Goal: Task Accomplishment & Management: Manage account settings

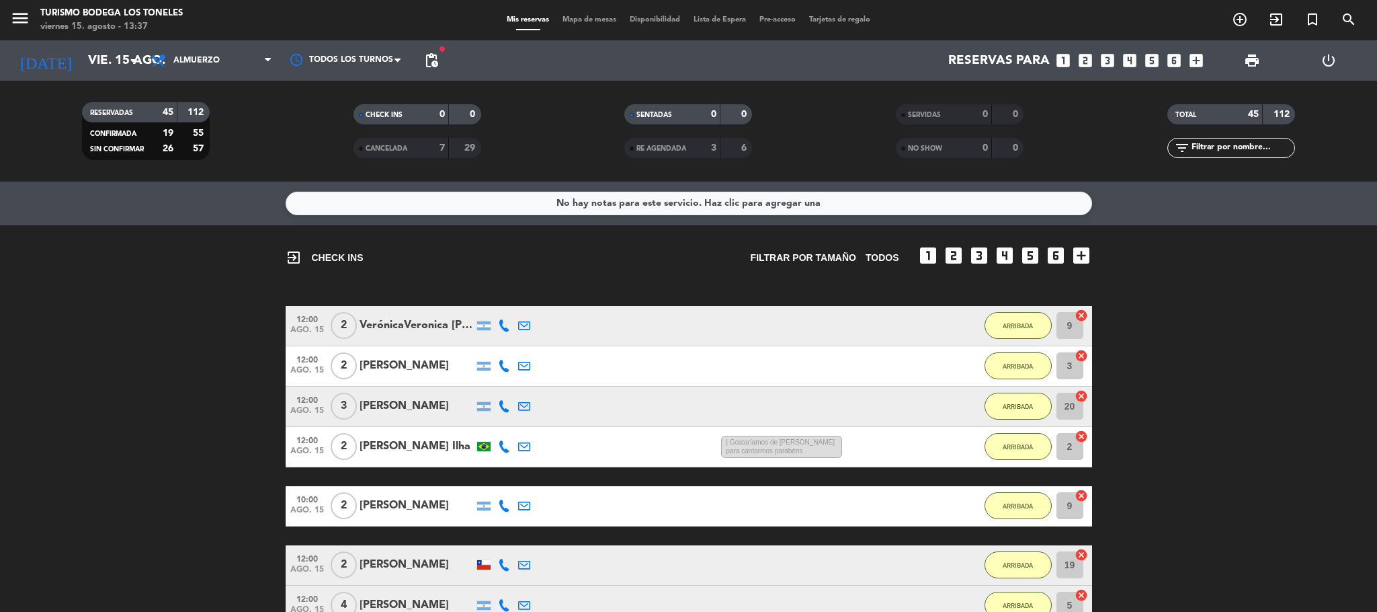
scroll to position [807, 0]
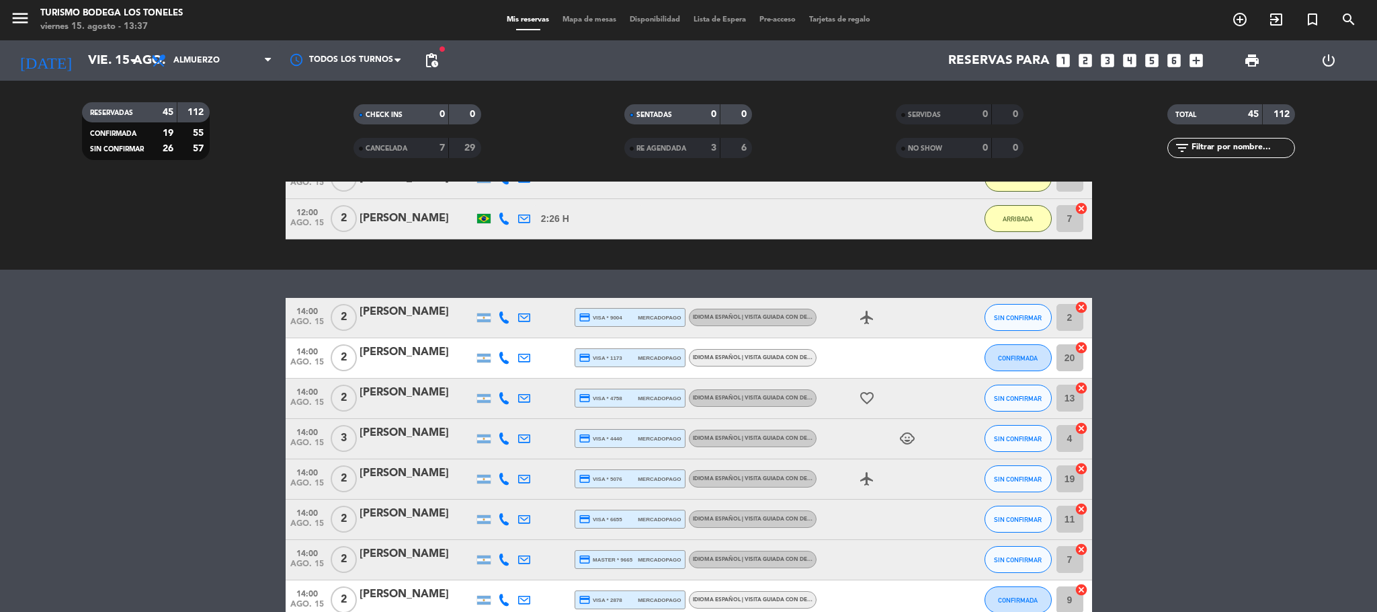
scroll to position [907, 0]
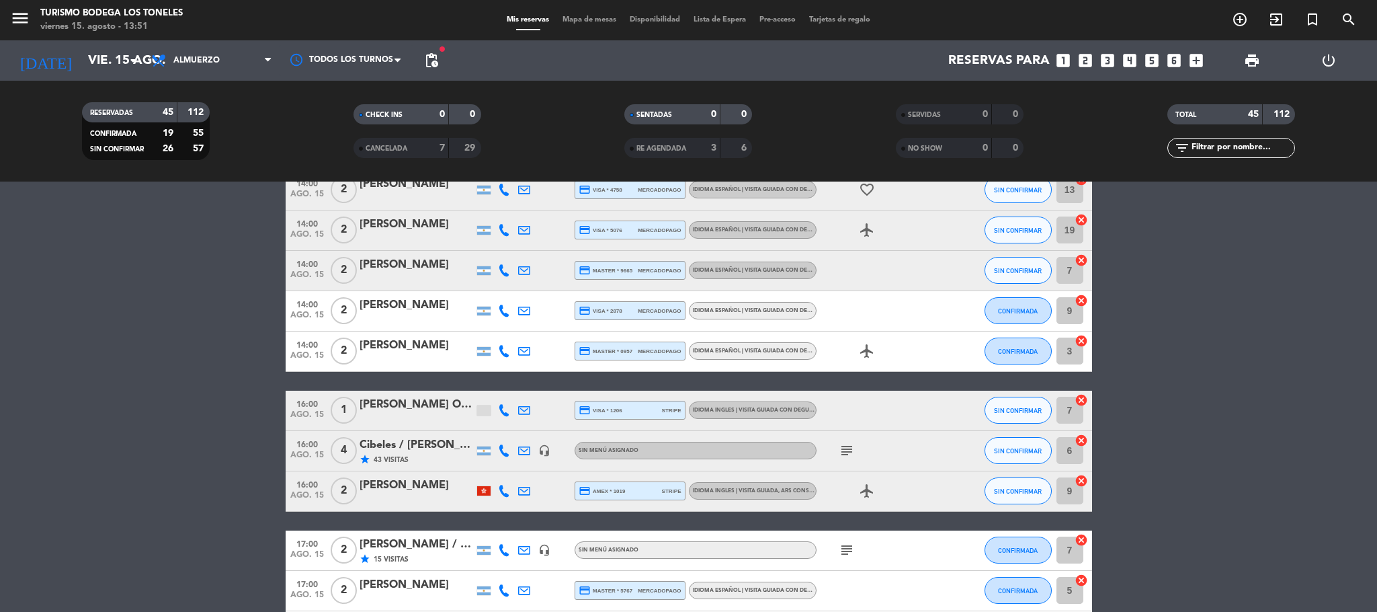
scroll to position [1008, 0]
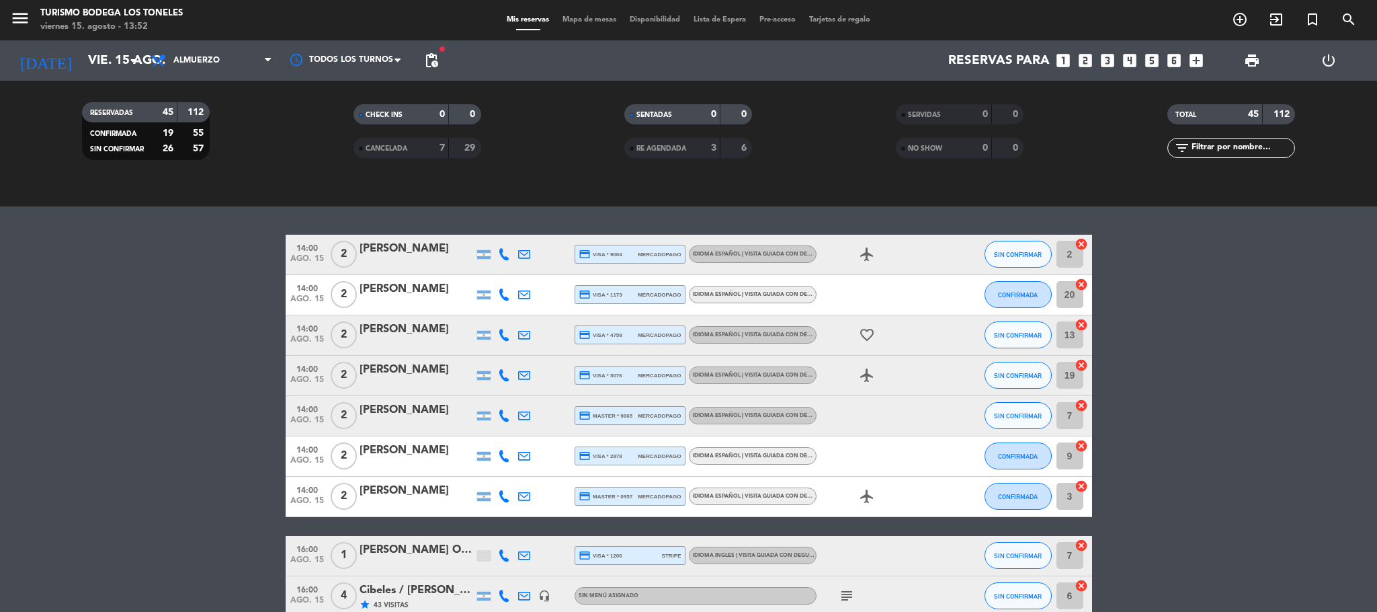
scroll to position [1109, 0]
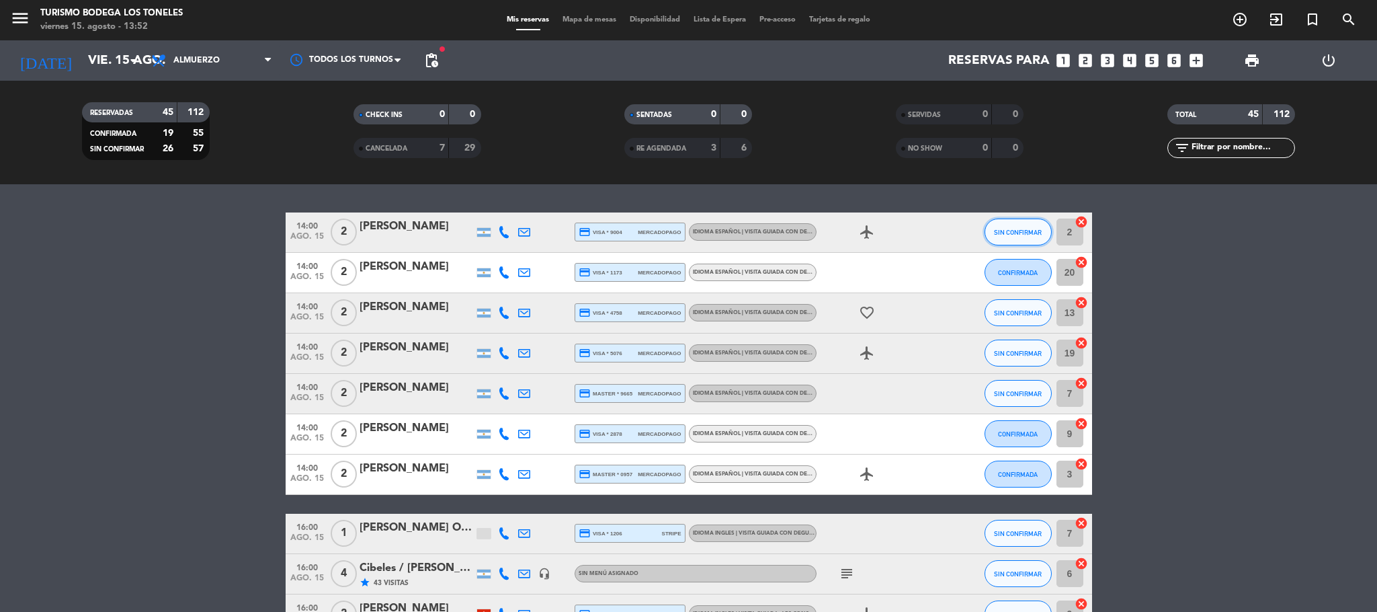
click at [992, 233] on button "SIN CONFIRMAR" at bounding box center [1018, 231] width 67 height 27
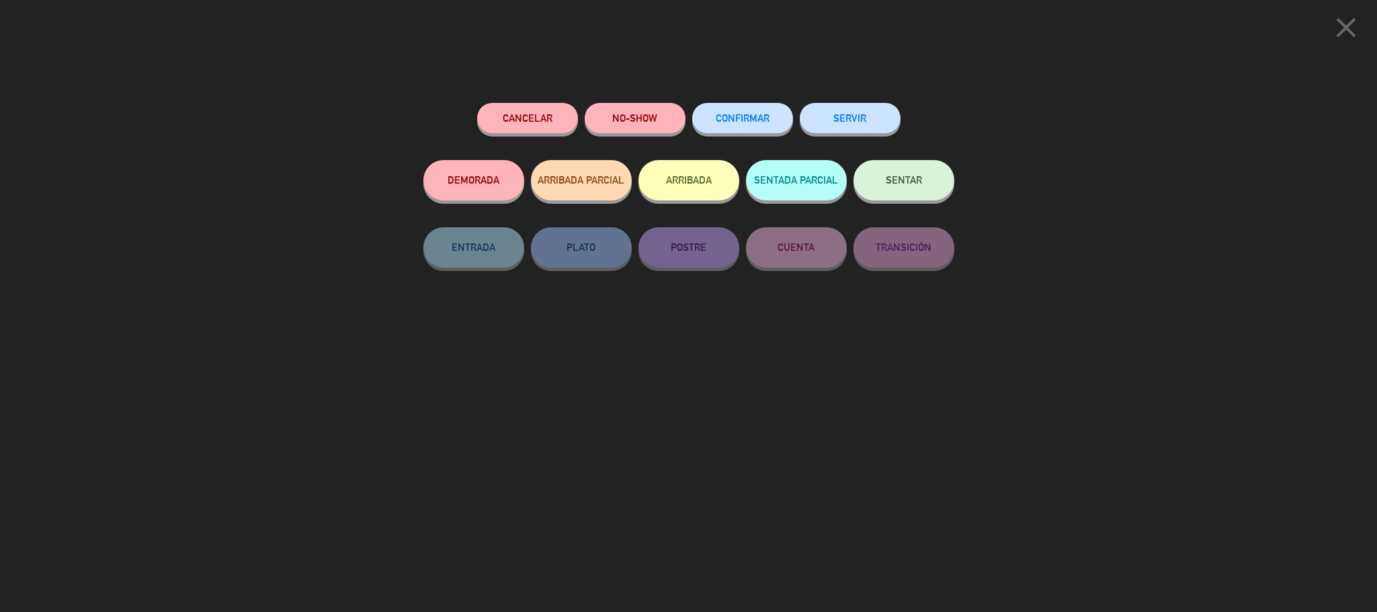
click at [696, 169] on button "ARRIBADA" at bounding box center [689, 180] width 101 height 40
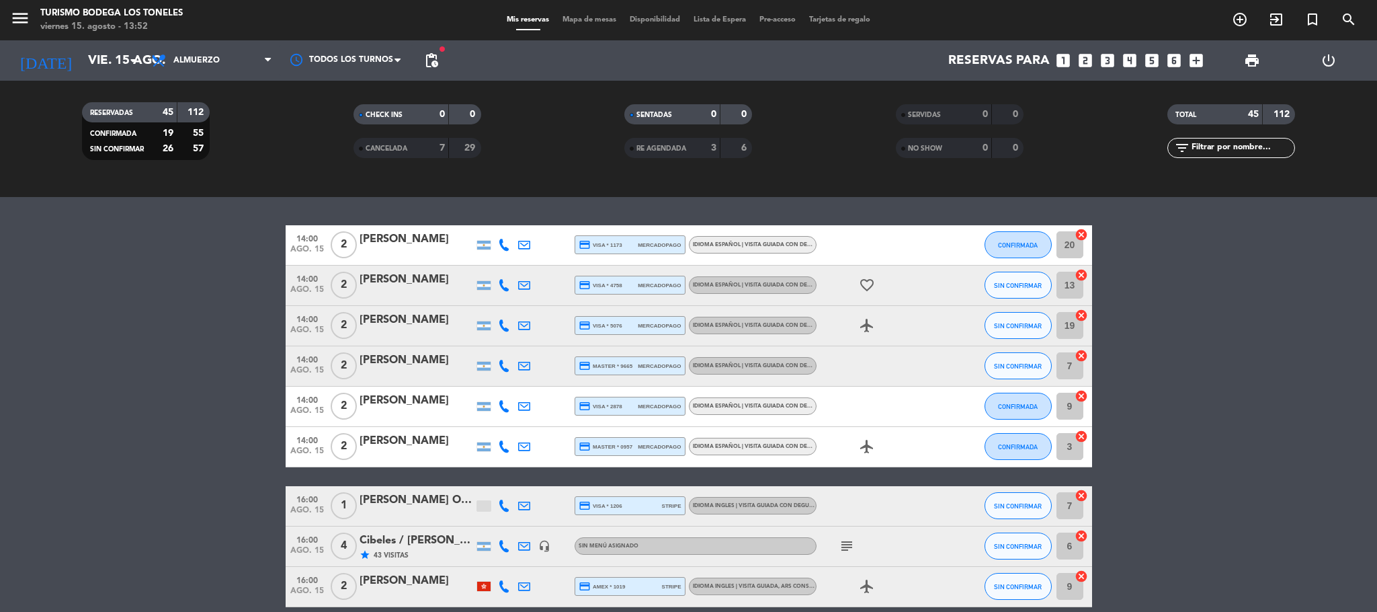
scroll to position [1210, 0]
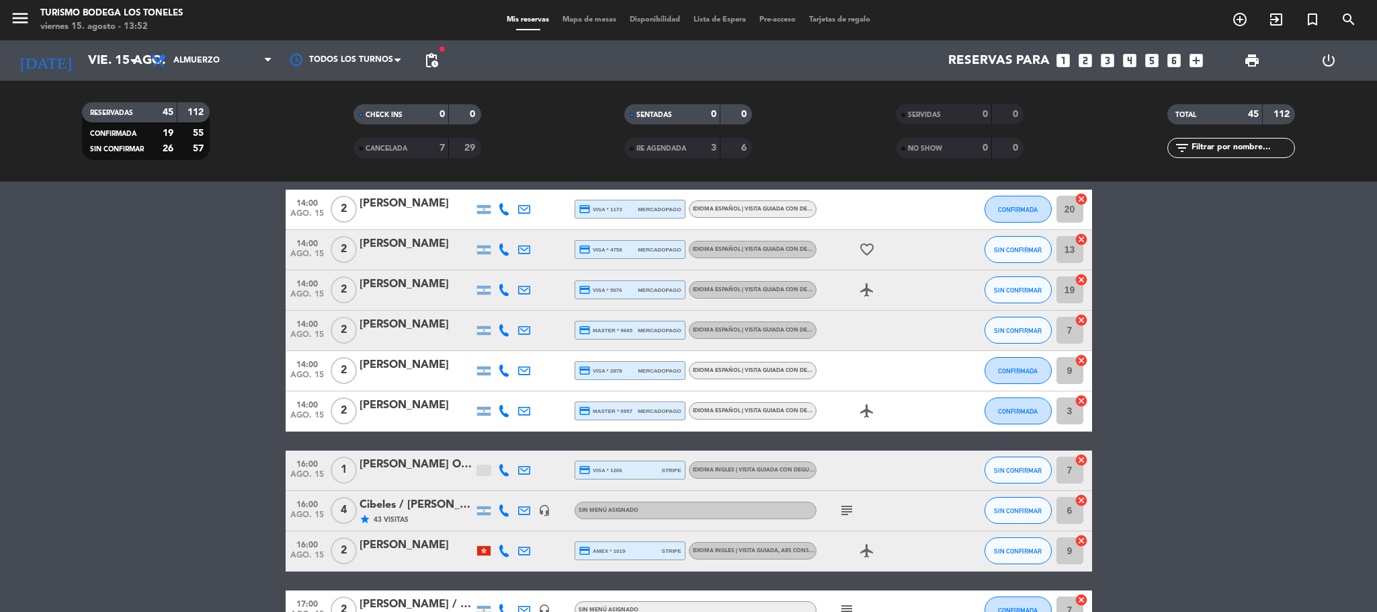
click at [482, 557] on div at bounding box center [484, 551] width 20 height 40
click at [483, 550] on div at bounding box center [483, 550] width 13 height 9
click at [856, 508] on span "subject" at bounding box center [847, 510] width 20 height 16
click at [854, 508] on icon "subject" at bounding box center [847, 510] width 16 height 16
click at [847, 508] on icon "subject" at bounding box center [847, 510] width 16 height 16
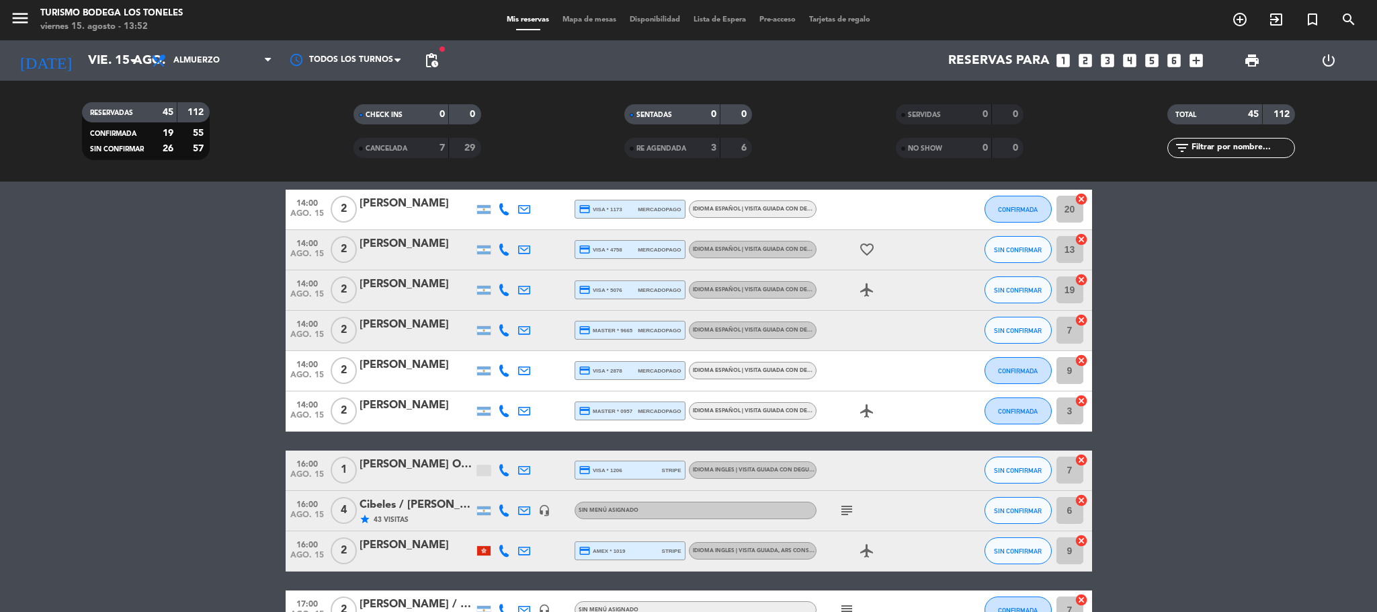
click at [847, 508] on icon "subject" at bounding box center [847, 510] width 16 height 16
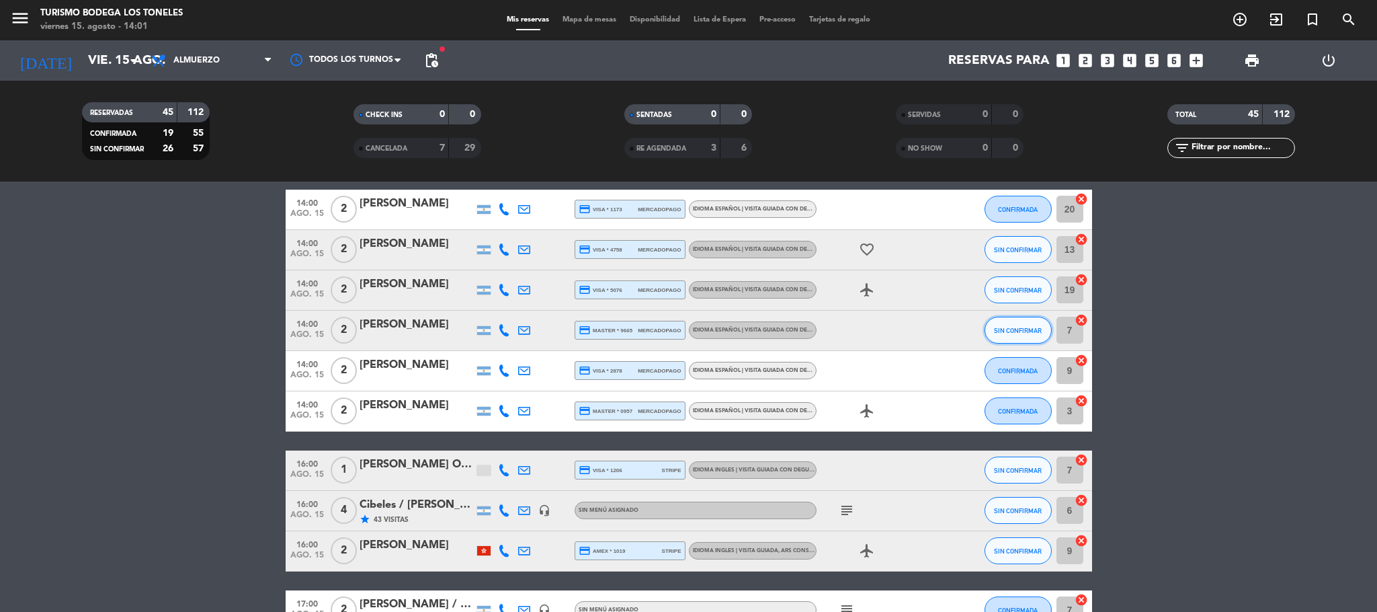
click at [1013, 331] on span "SIN CONFIRMAR" at bounding box center [1018, 330] width 48 height 7
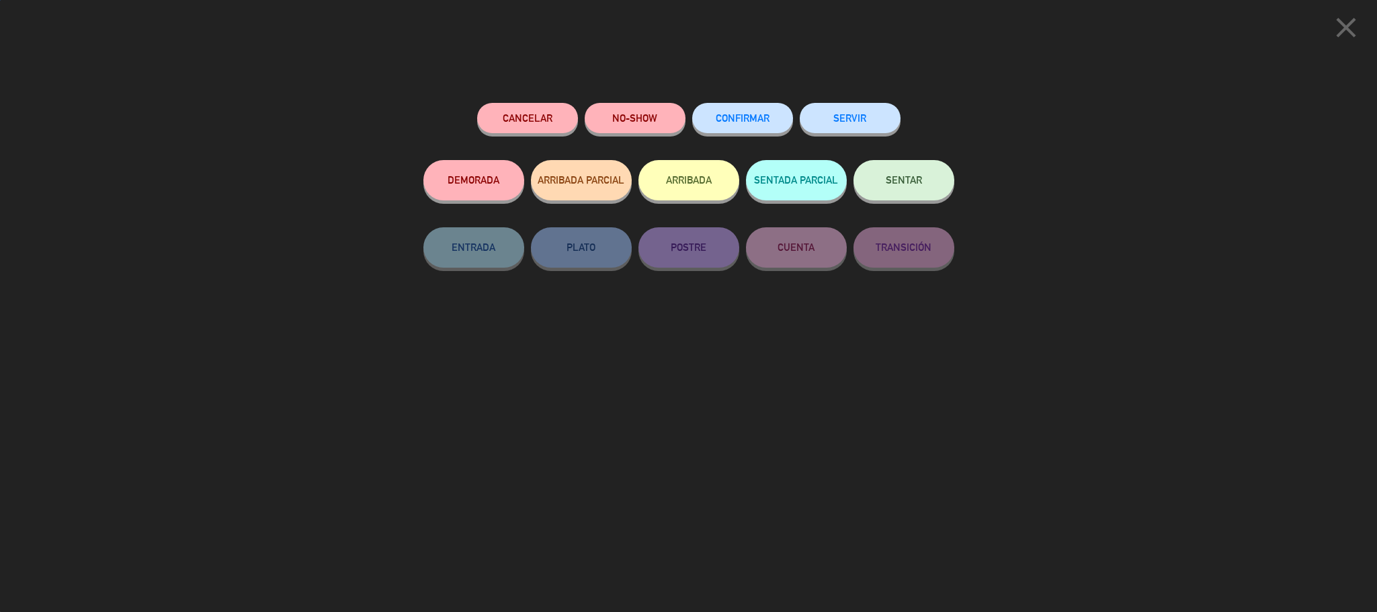
click at [694, 184] on button "ARRIBADA" at bounding box center [689, 180] width 101 height 40
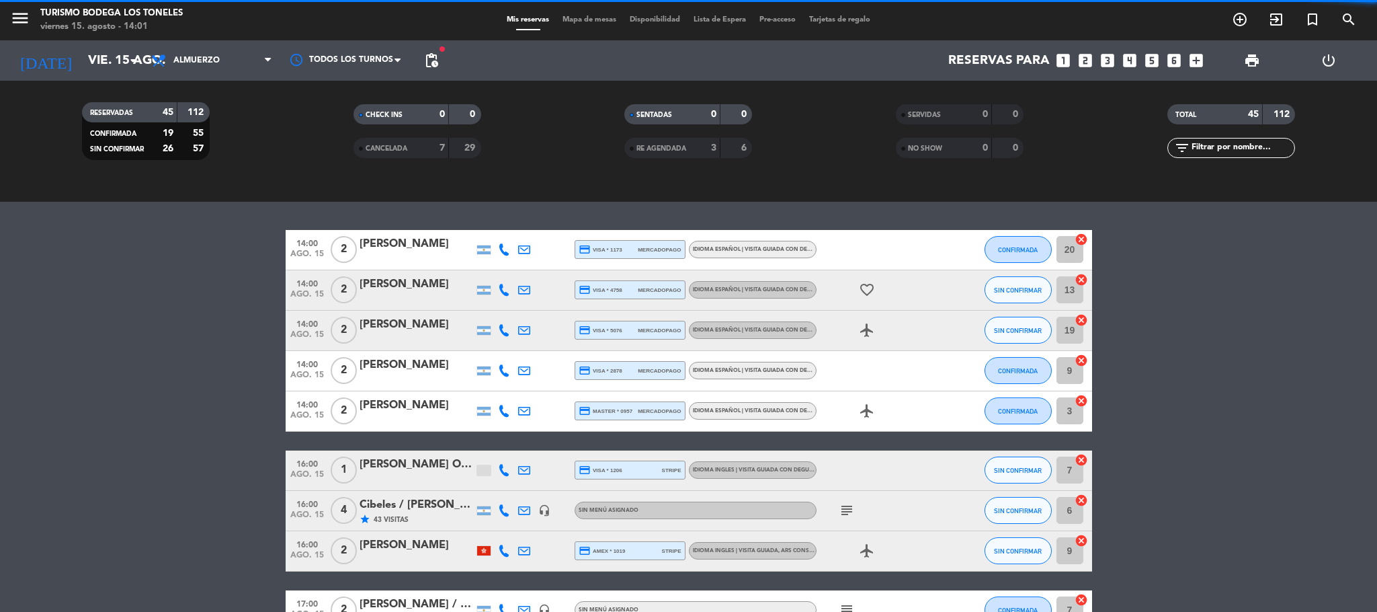
scroll to position [1250, 0]
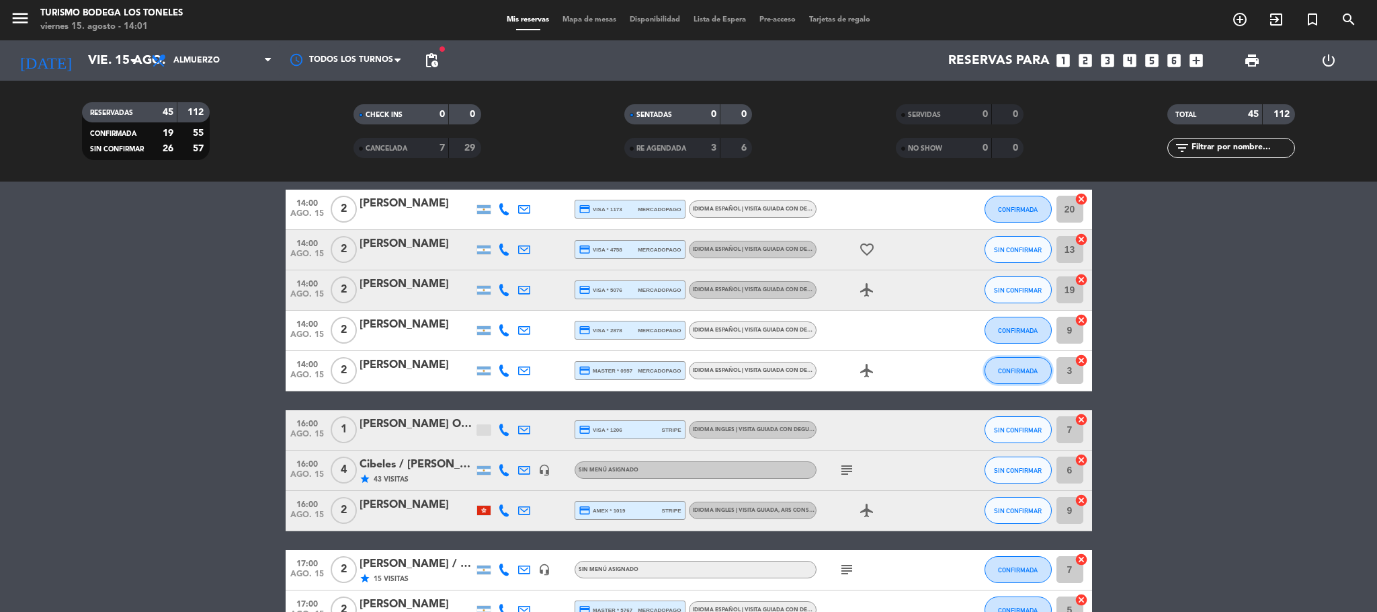
click at [1029, 369] on span "CONFIRMADA" at bounding box center [1018, 370] width 40 height 7
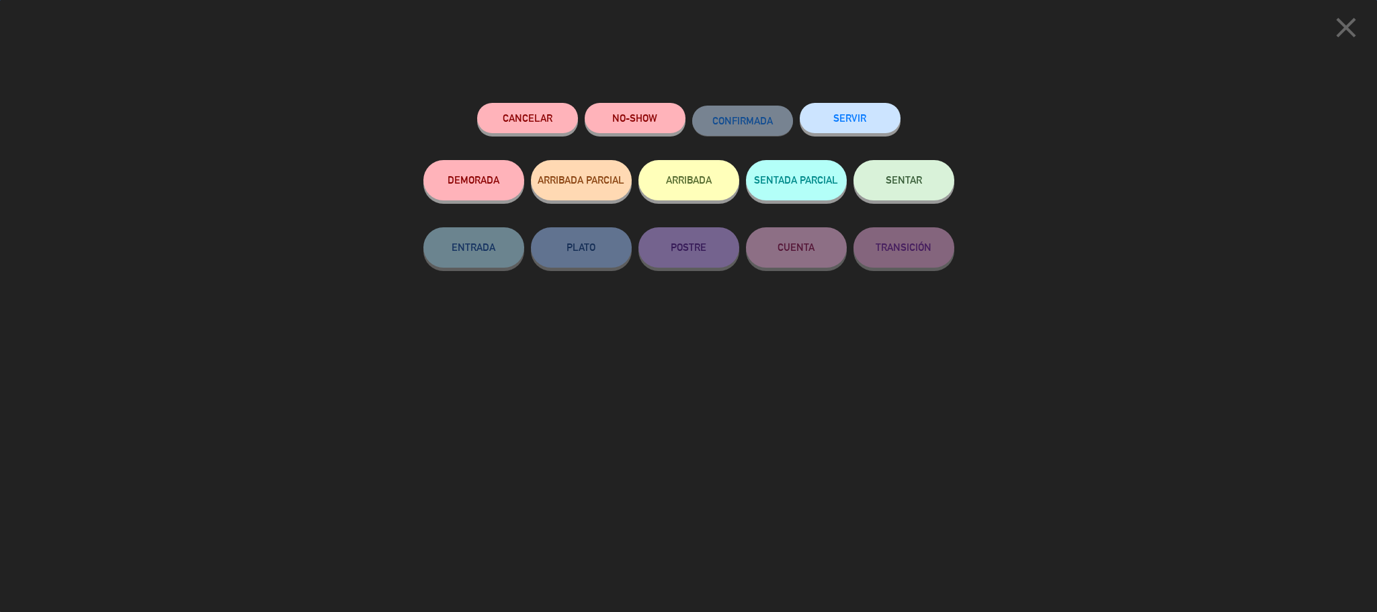
click at [690, 190] on button "ARRIBADA" at bounding box center [689, 180] width 101 height 40
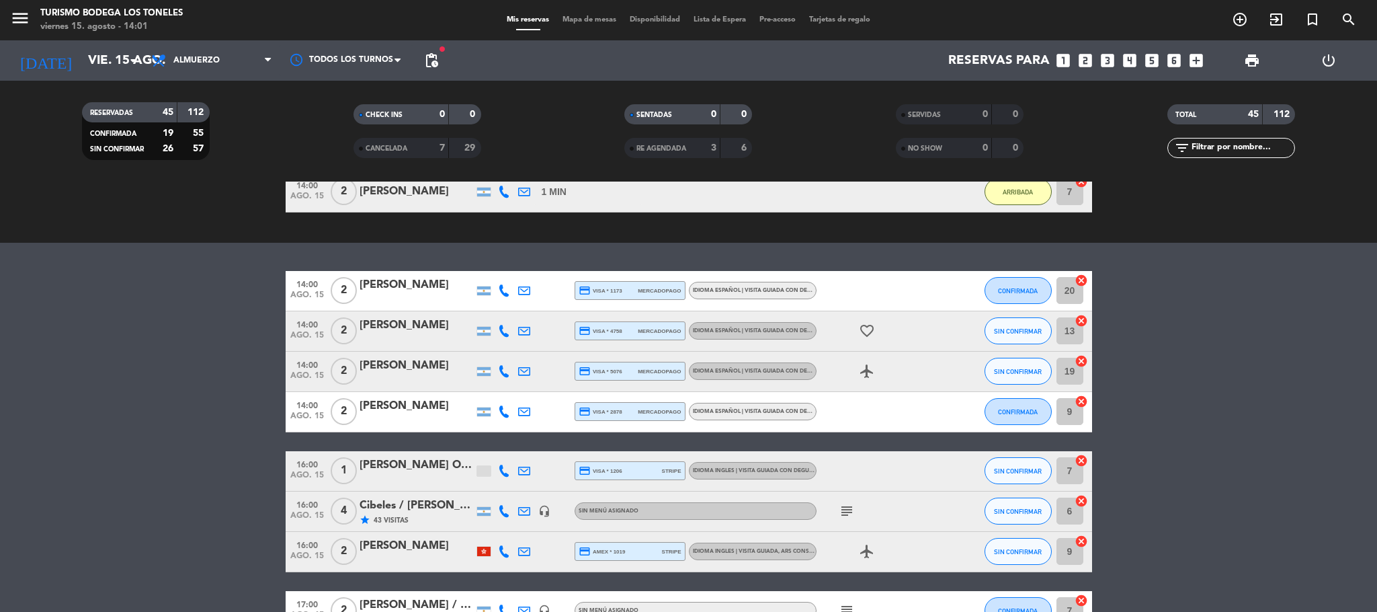
scroll to position [1209, 0]
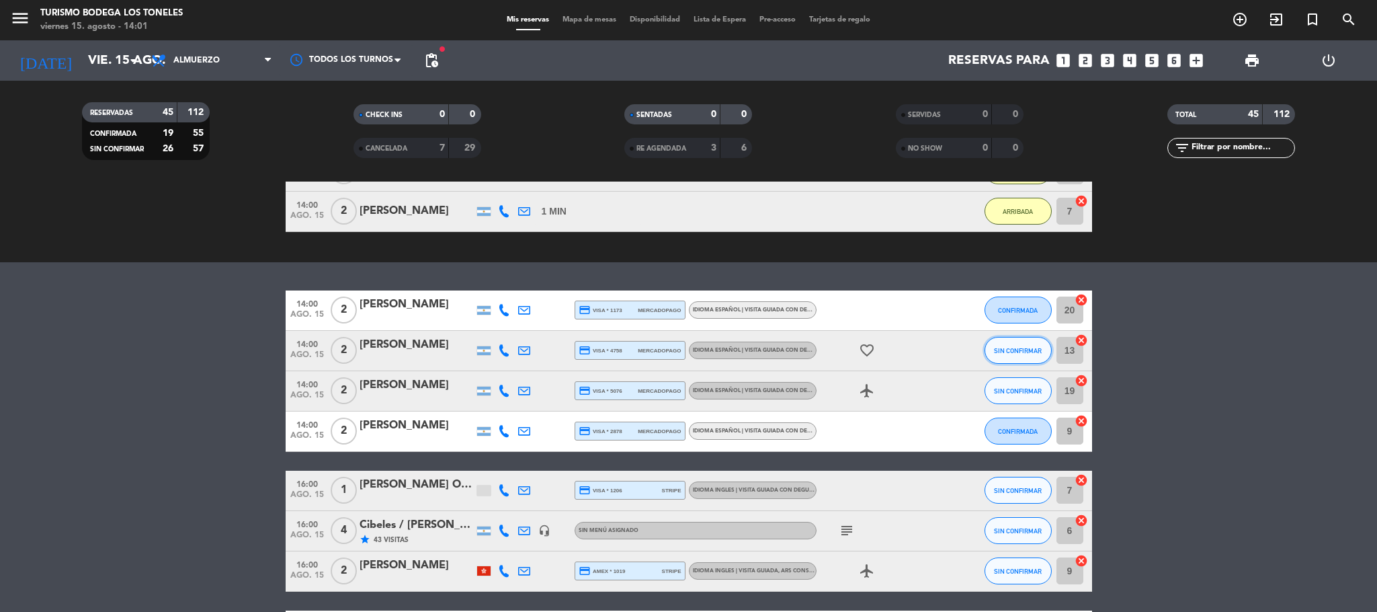
click at [1006, 348] on span "SIN CONFIRMAR" at bounding box center [1018, 350] width 48 height 7
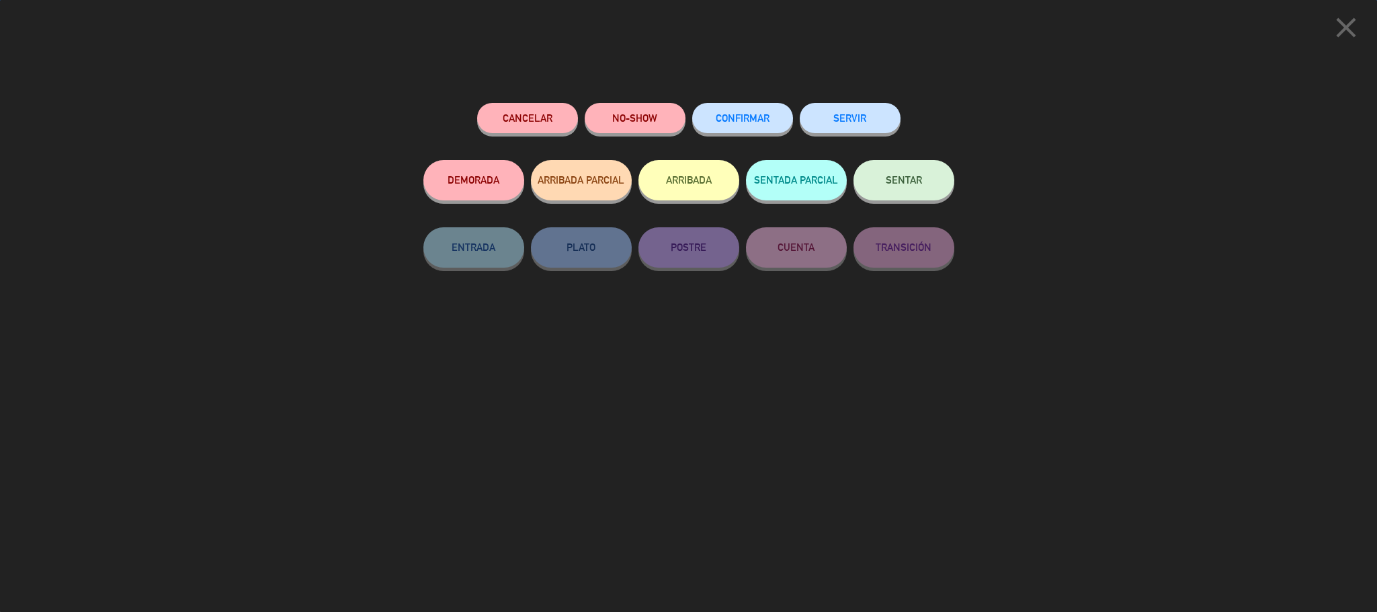
click at [696, 183] on button "ARRIBADA" at bounding box center [689, 180] width 101 height 40
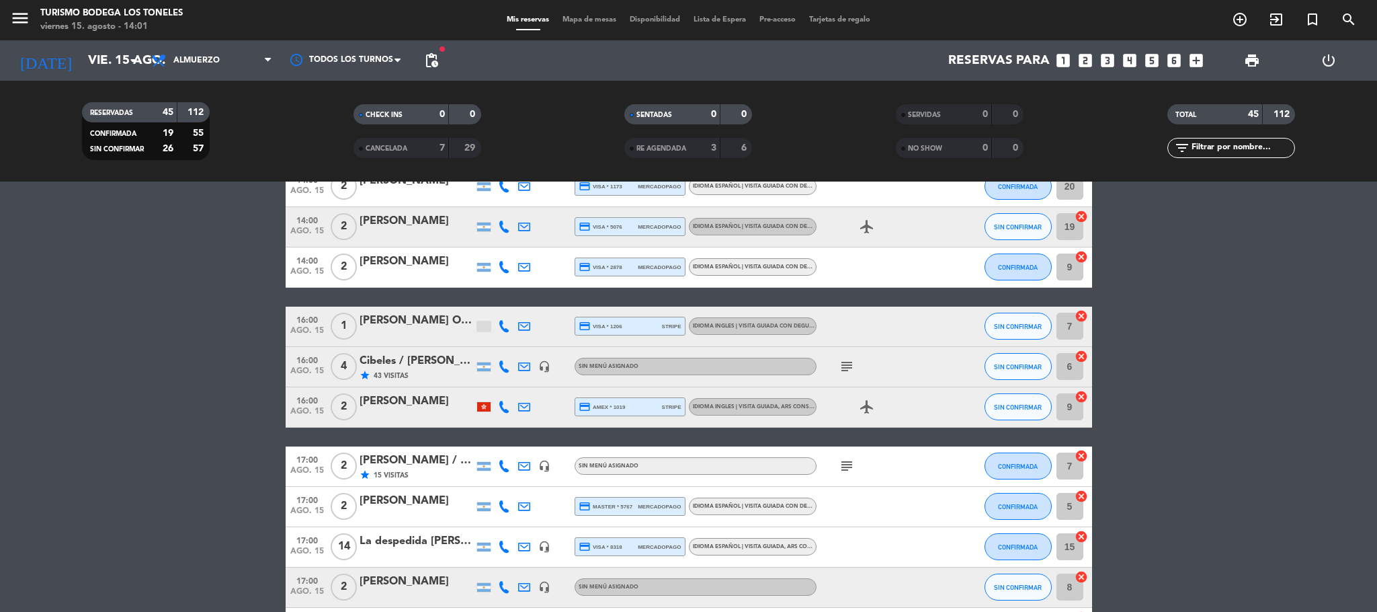
scroll to position [1309, 0]
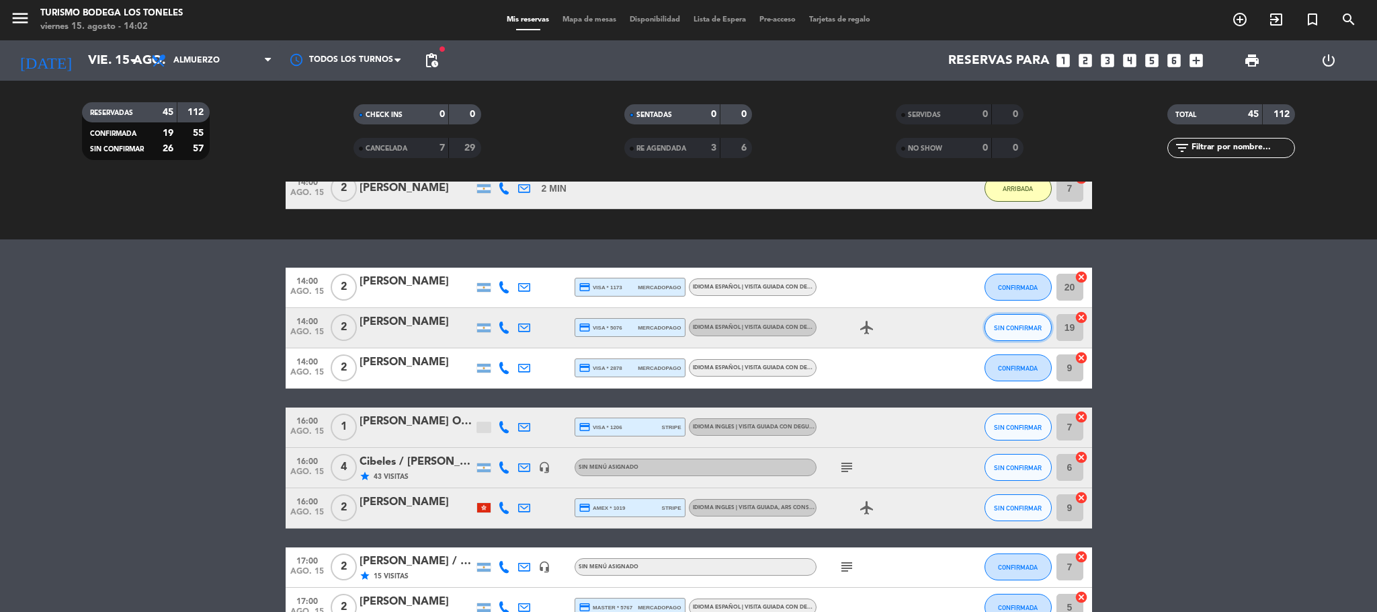
click at [1029, 317] on button "SIN CONFIRMAR" at bounding box center [1018, 327] width 67 height 27
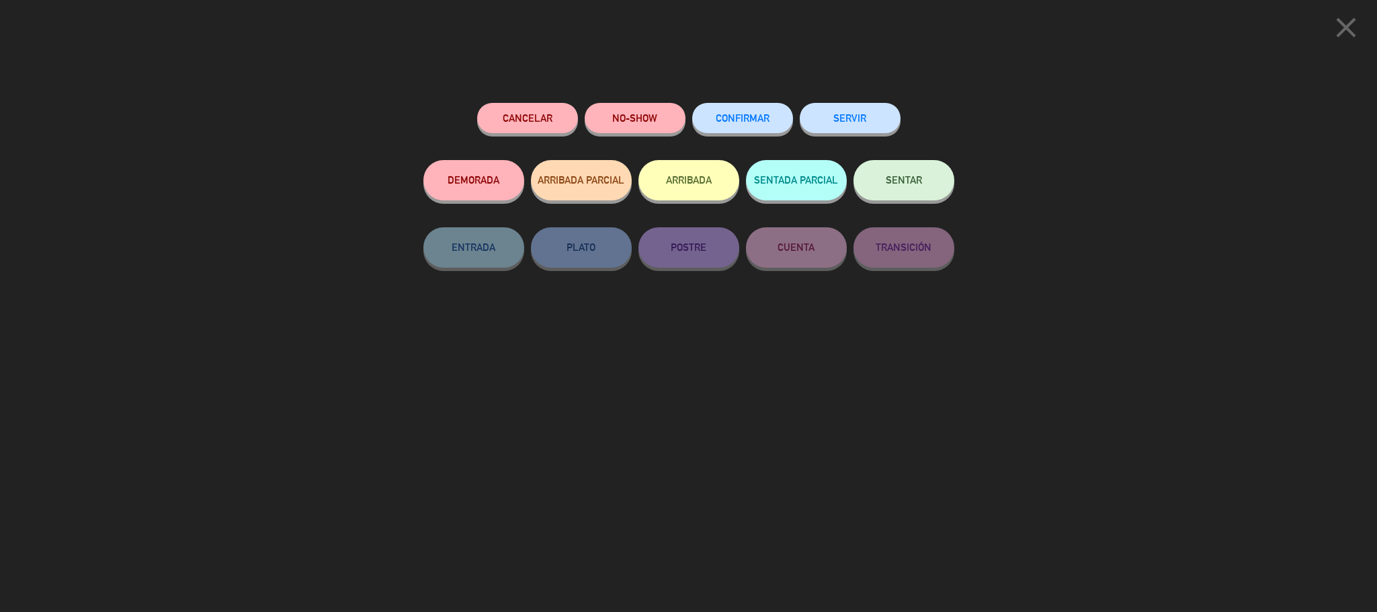
click at [672, 176] on button "ARRIBADA" at bounding box center [689, 180] width 101 height 40
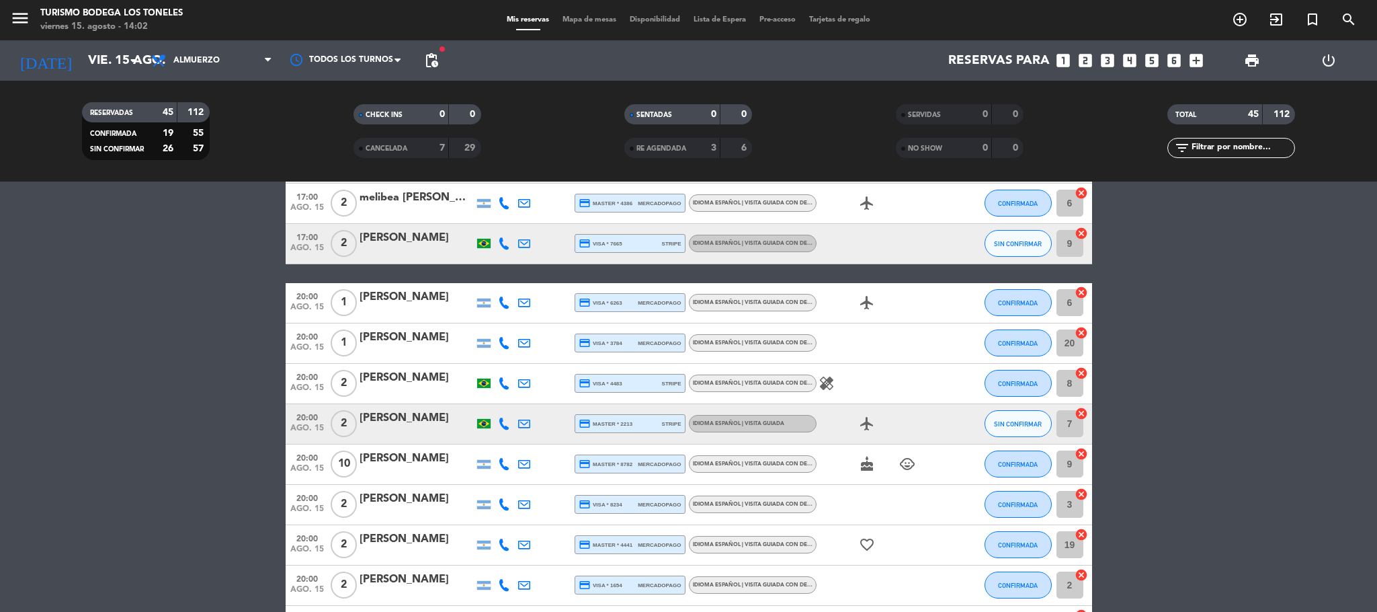
scroll to position [1771, 0]
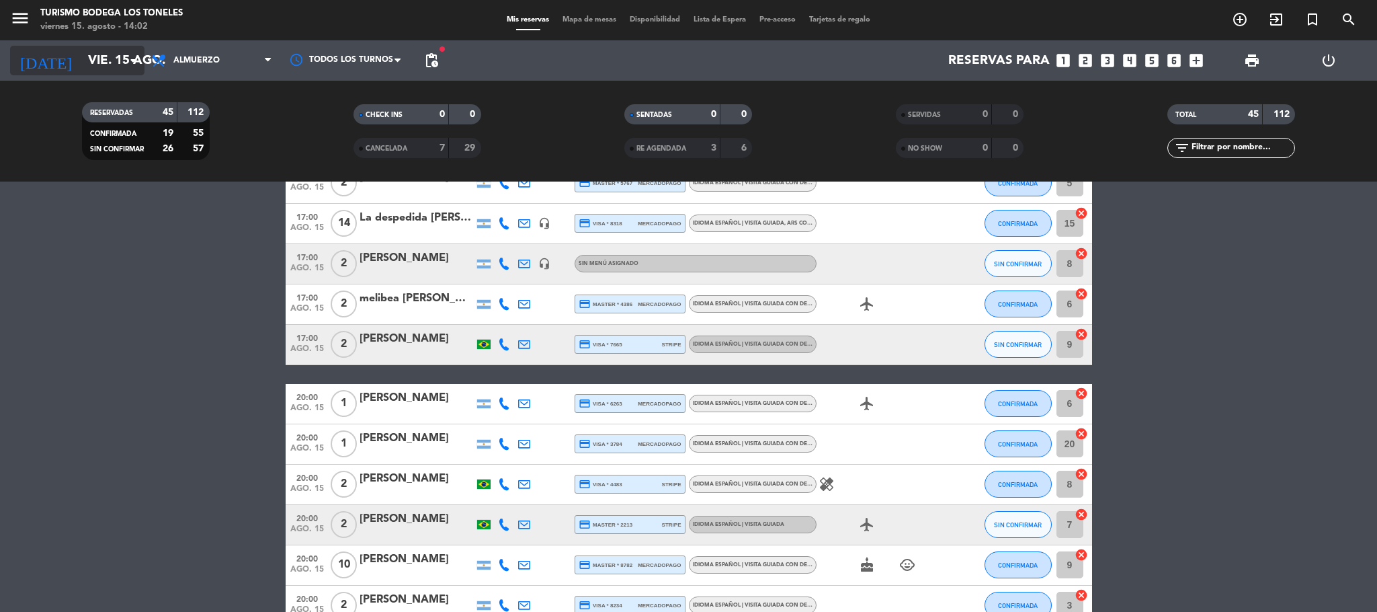
click at [116, 63] on input "vie. 15 ago." at bounding box center [162, 60] width 162 height 28
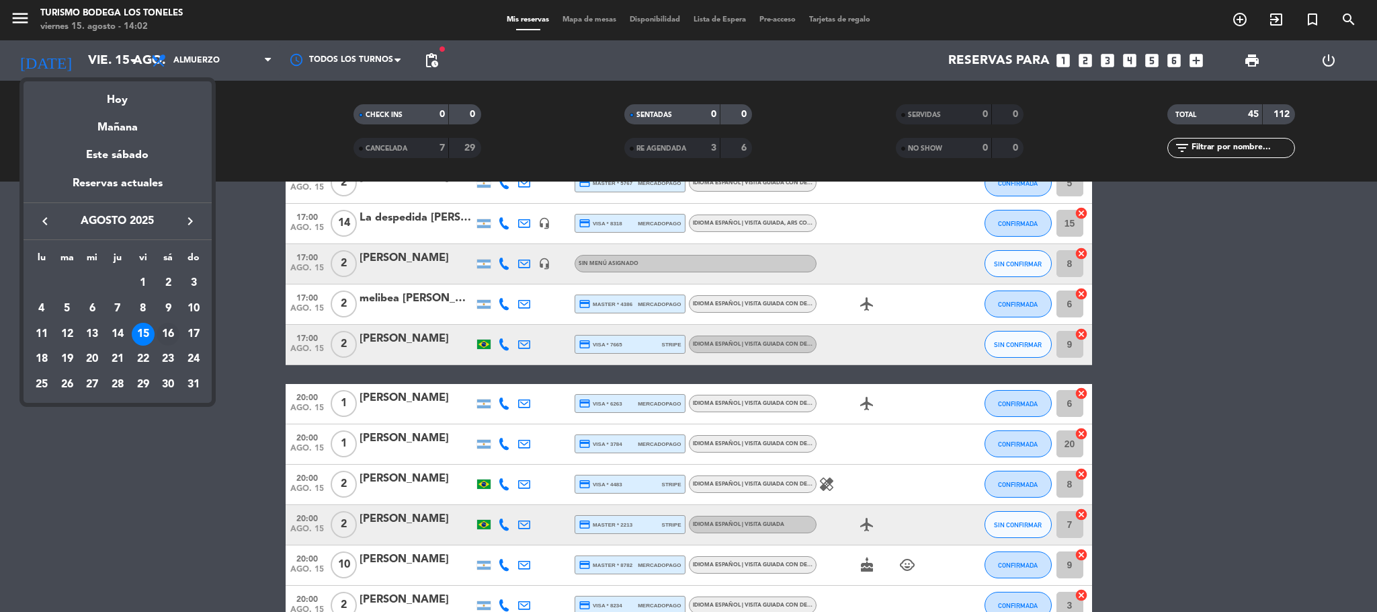
click at [169, 333] on div "16" at bounding box center [168, 334] width 23 height 23
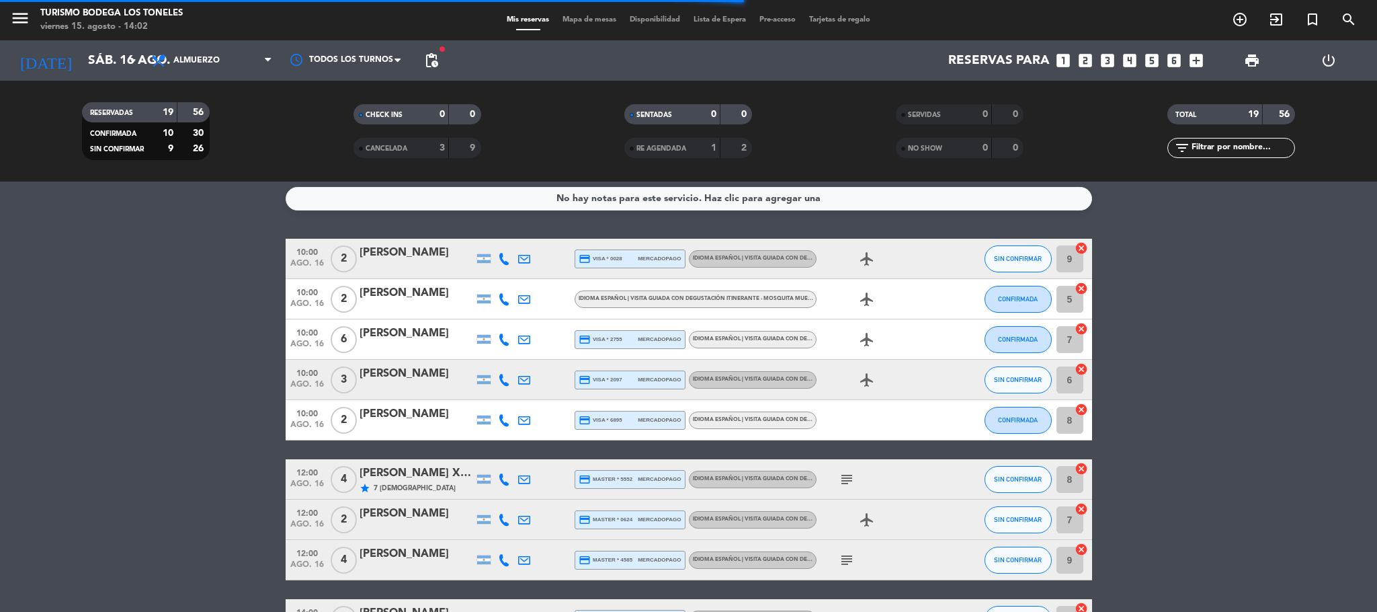
scroll to position [0, 0]
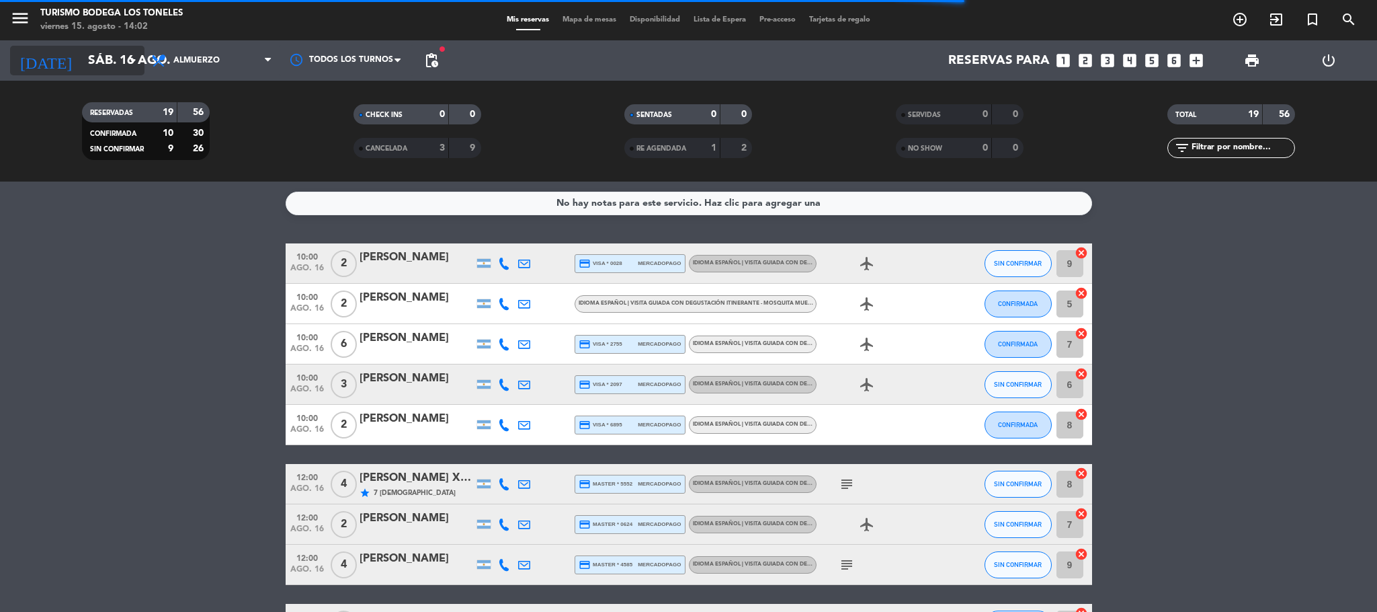
click at [83, 54] on input "sáb. 16 ago." at bounding box center [162, 60] width 162 height 28
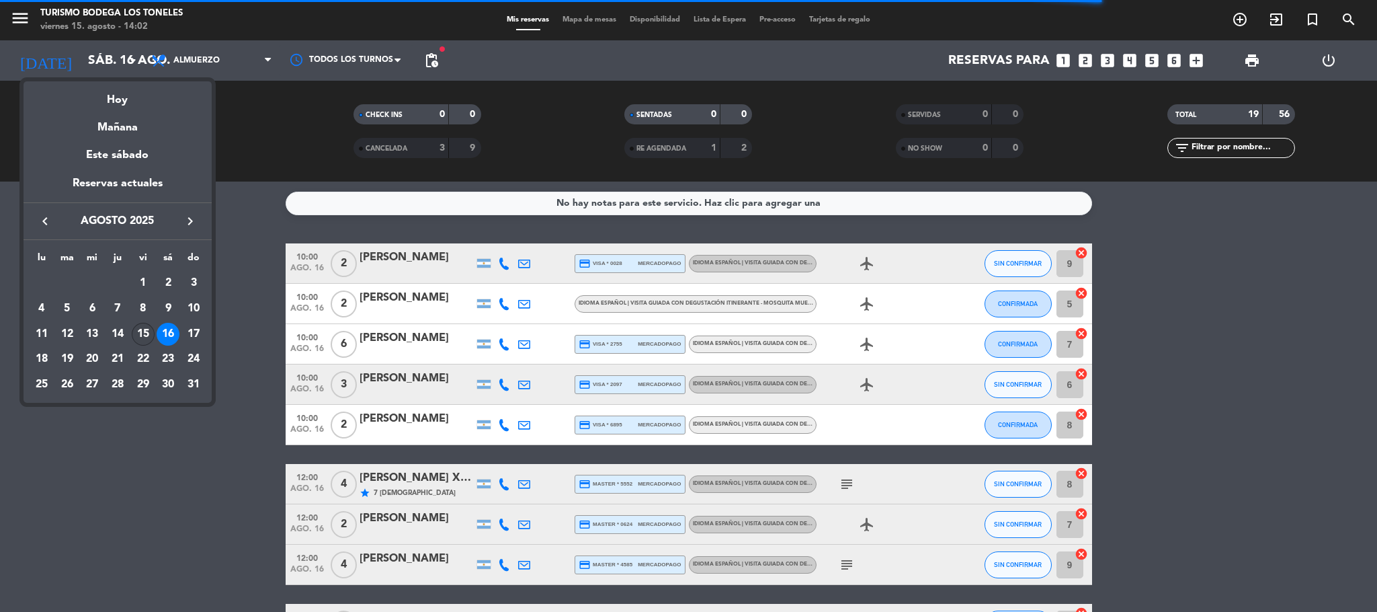
click at [143, 331] on div "15" at bounding box center [143, 334] width 23 height 23
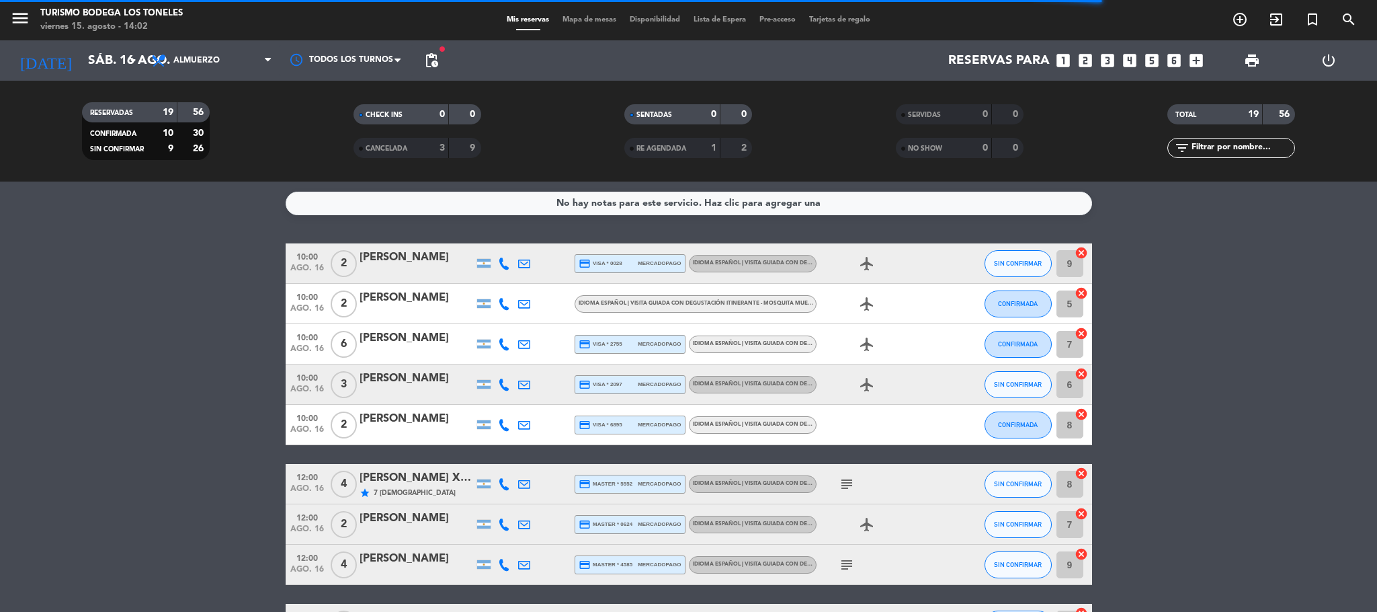
type input "vie. 15 ago."
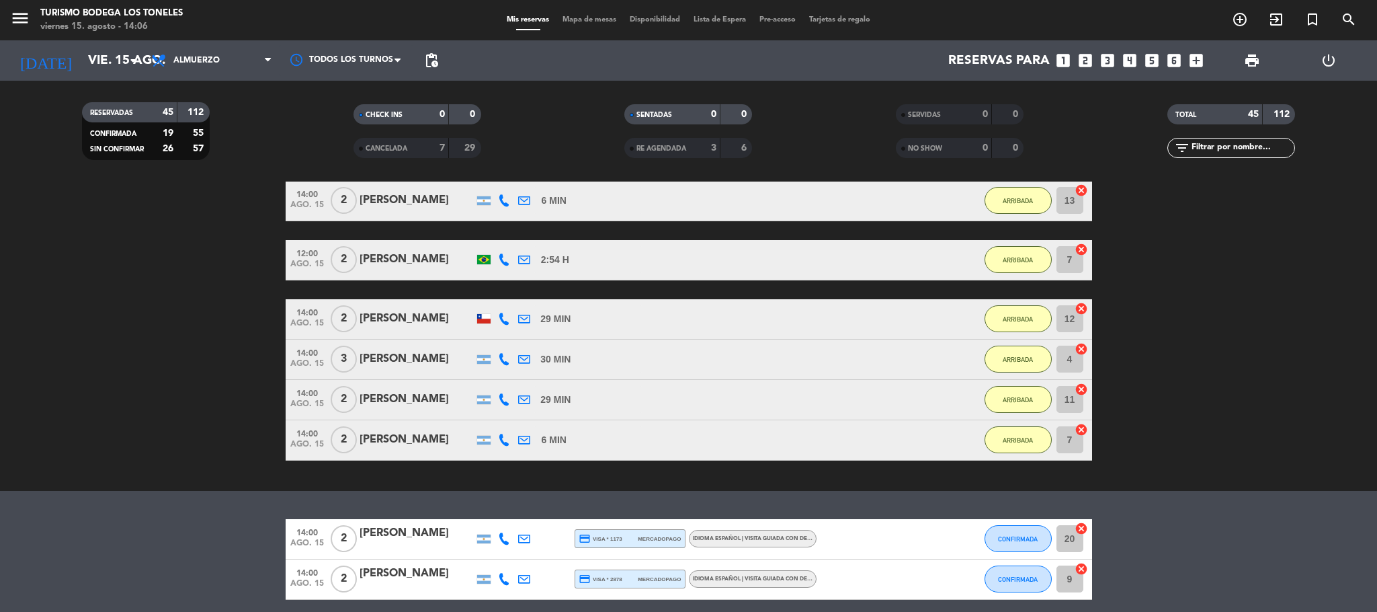
scroll to position [1210, 0]
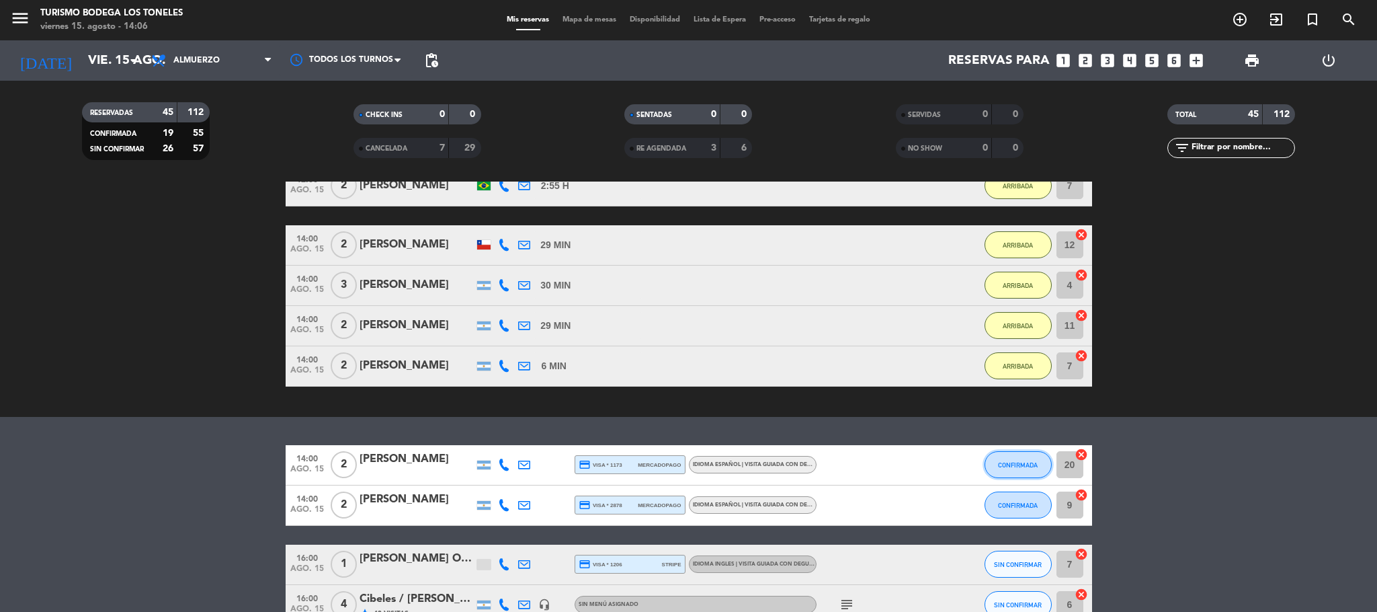
click at [1014, 466] on span "CONFIRMADA" at bounding box center [1018, 464] width 40 height 7
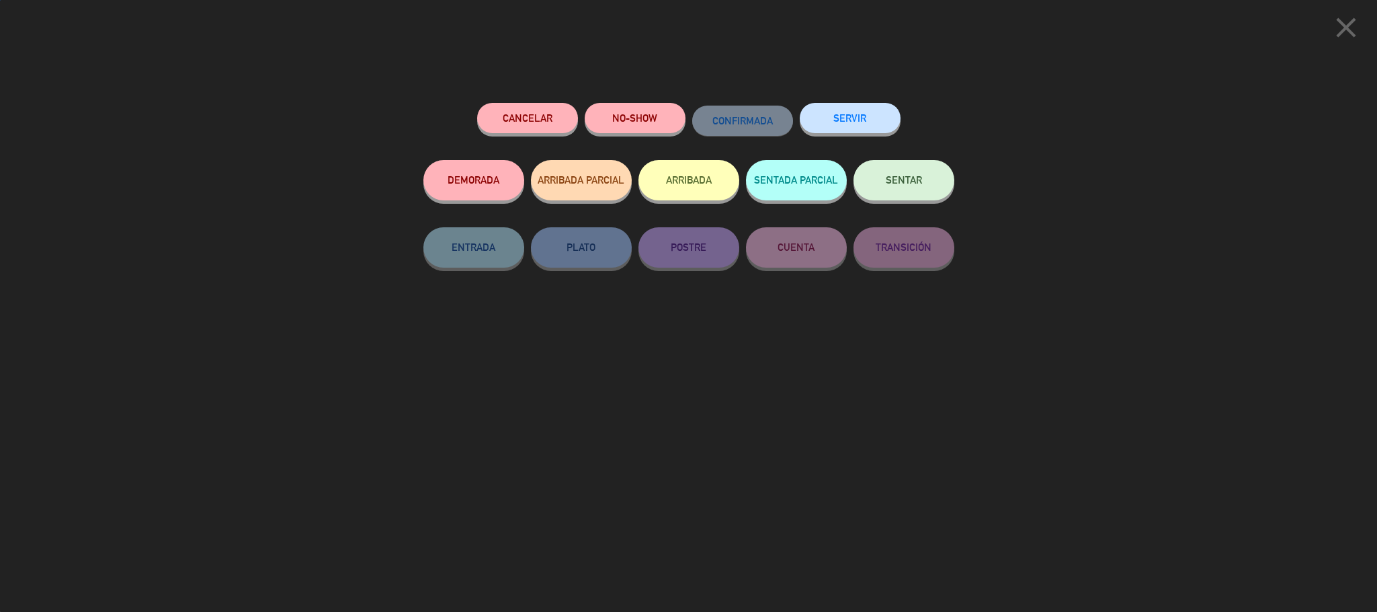
click at [698, 188] on button "ARRIBADA" at bounding box center [689, 180] width 101 height 40
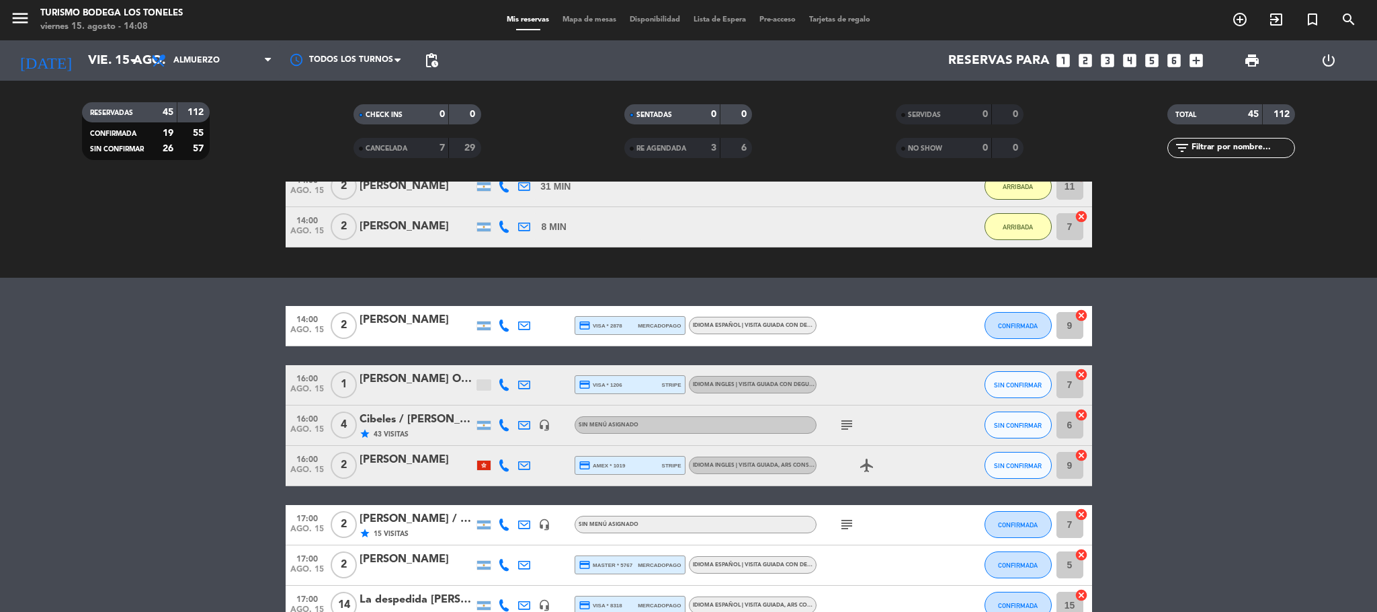
scroll to position [1368, 0]
